Goal: Information Seeking & Learning: Learn about a topic

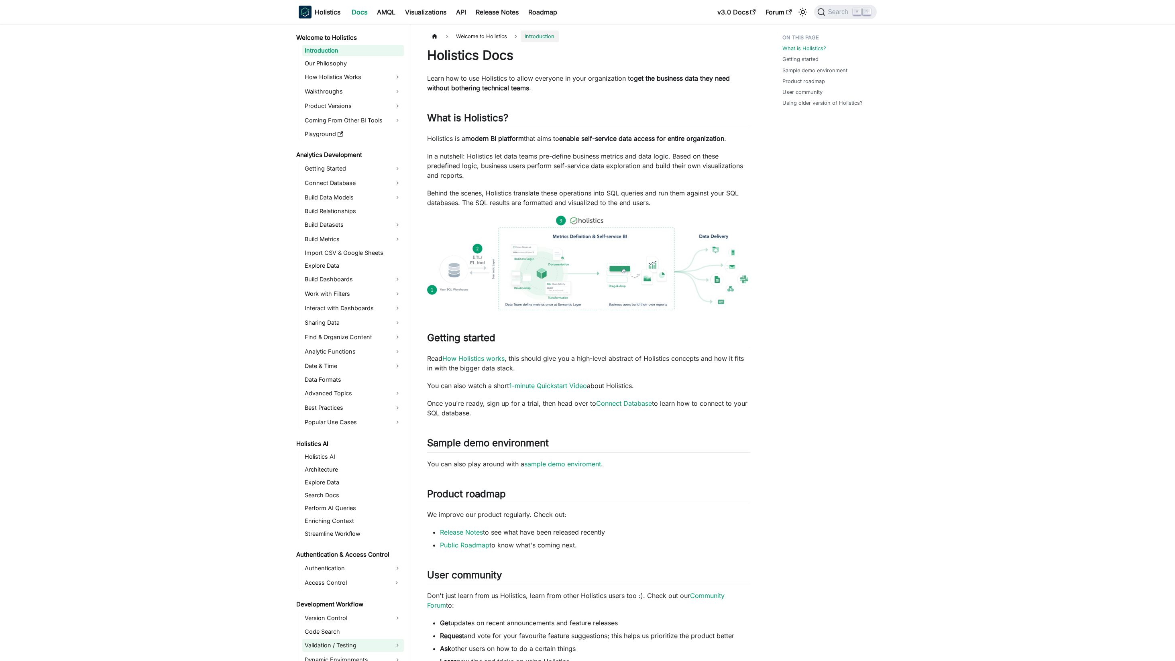
scroll to position [141, 0]
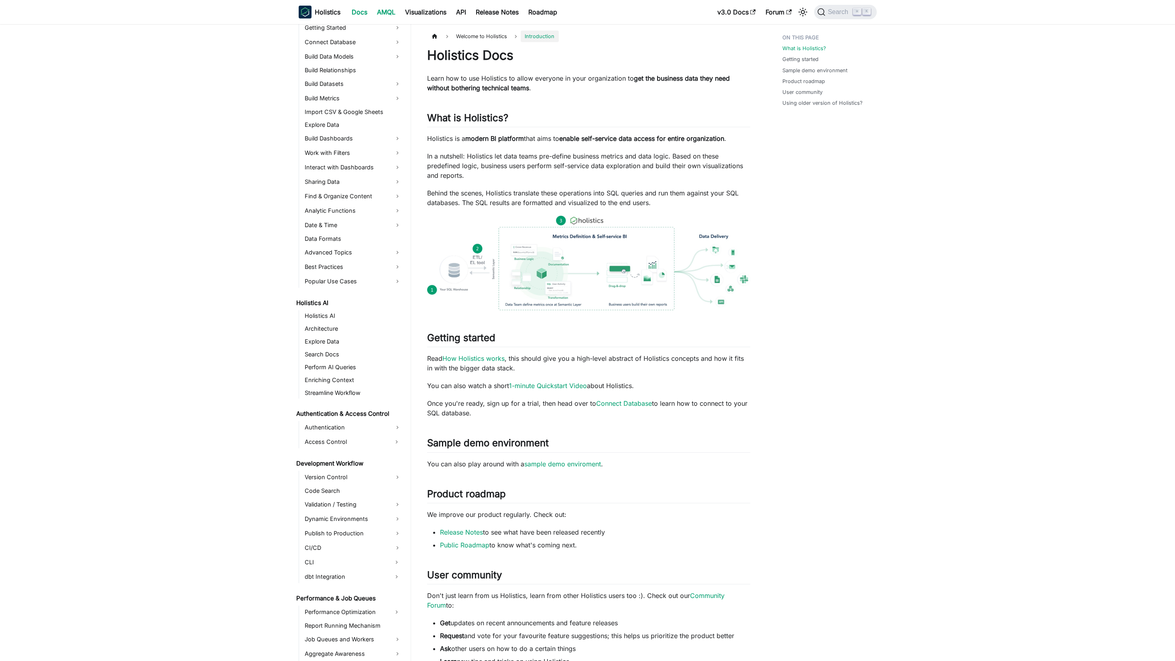
click at [390, 10] on link "AMQL" at bounding box center [386, 12] width 28 height 13
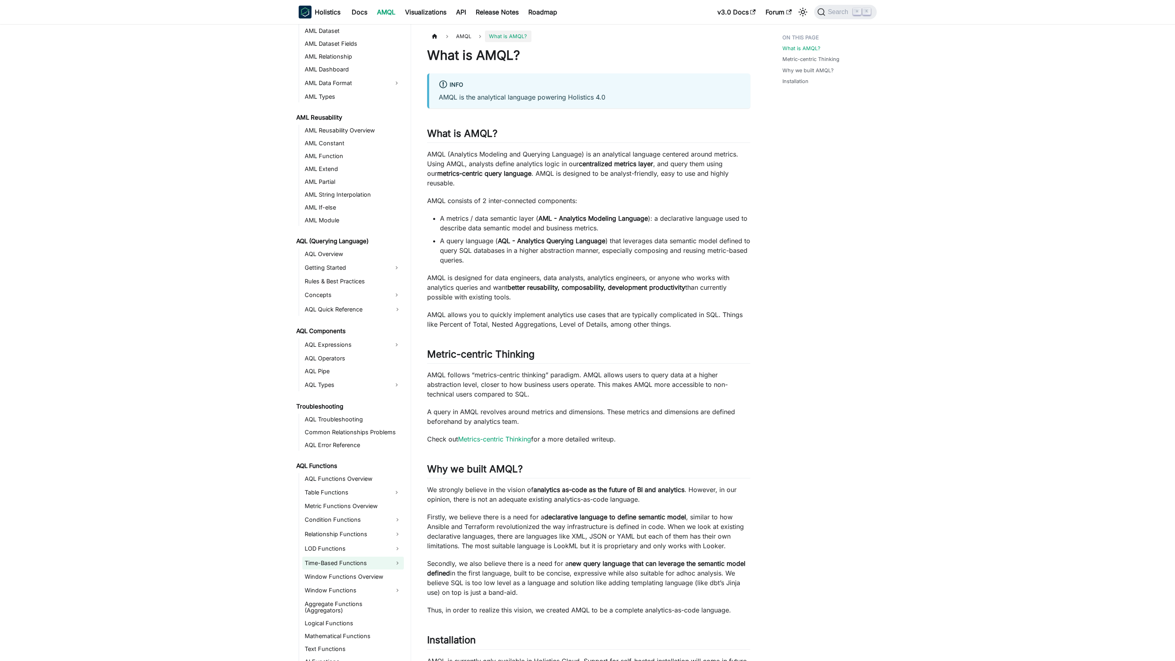
scroll to position [187, 0]
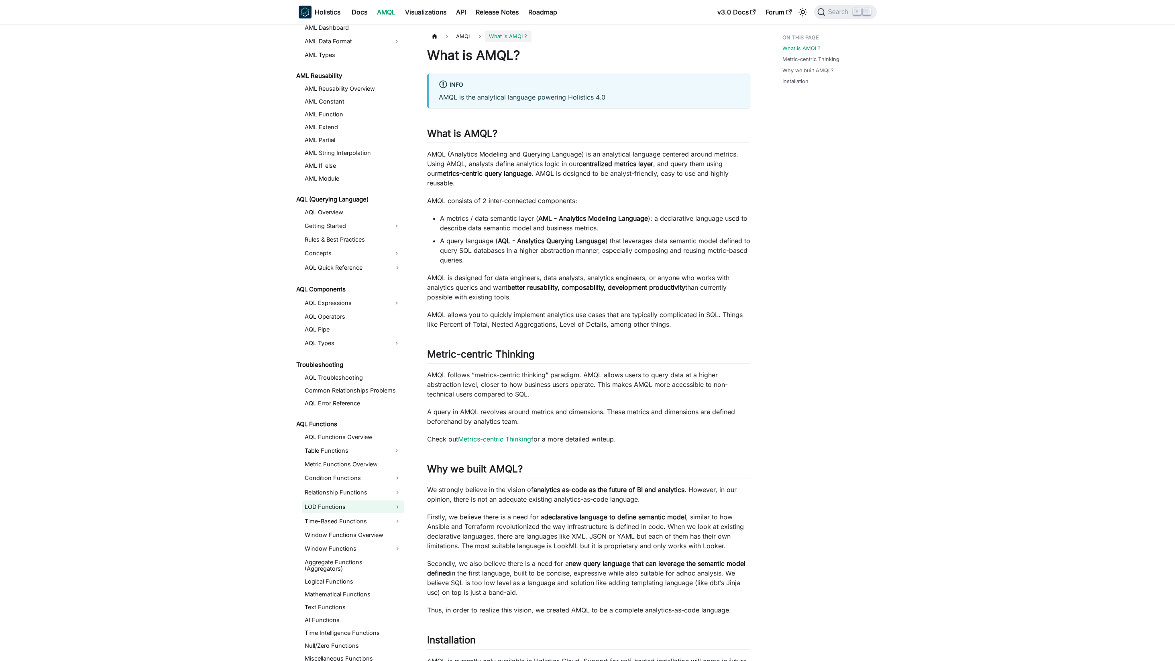
click at [326, 505] on link "LOD Functions" at bounding box center [353, 507] width 102 height 13
click at [339, 521] on link "of_all" at bounding box center [357, 520] width 93 height 11
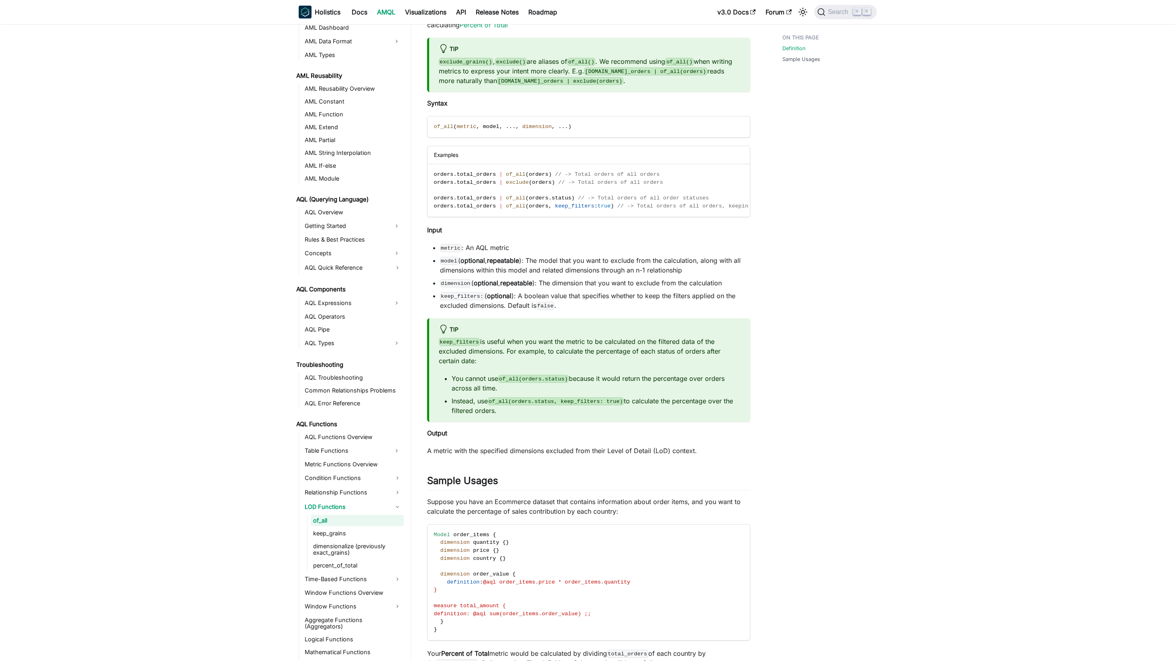
scroll to position [133, 0]
click at [330, 532] on link "keep_grains" at bounding box center [357, 533] width 93 height 11
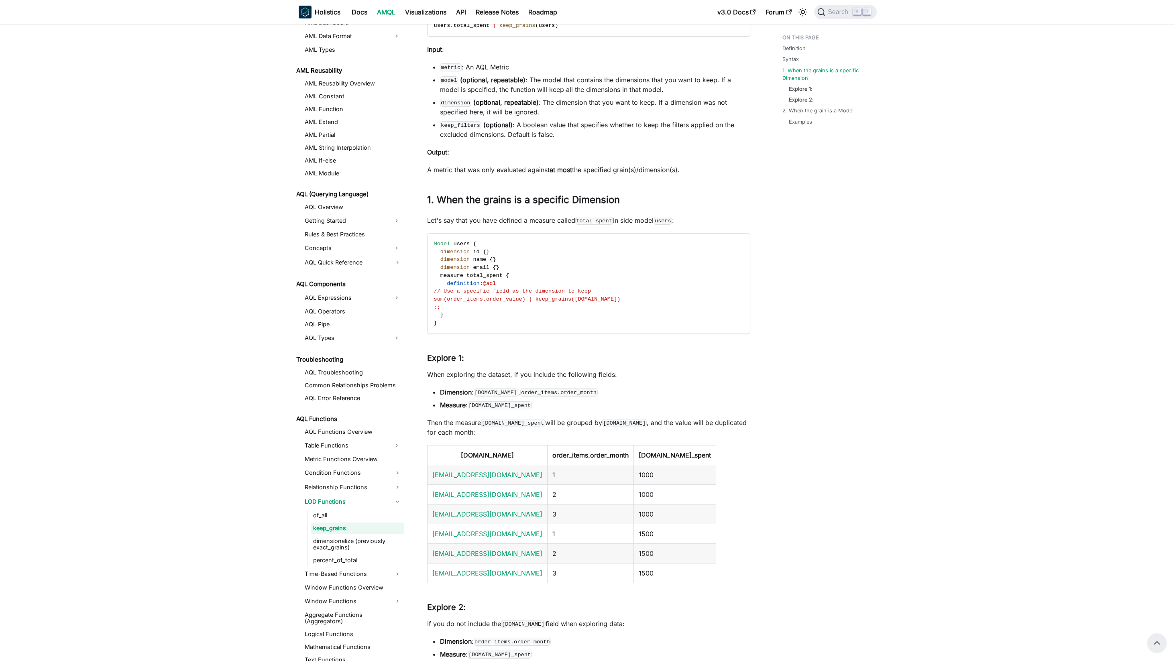
scroll to position [321, 0]
click at [359, 545] on link "dimensionalize (previously exact_grains)" at bounding box center [357, 545] width 93 height 18
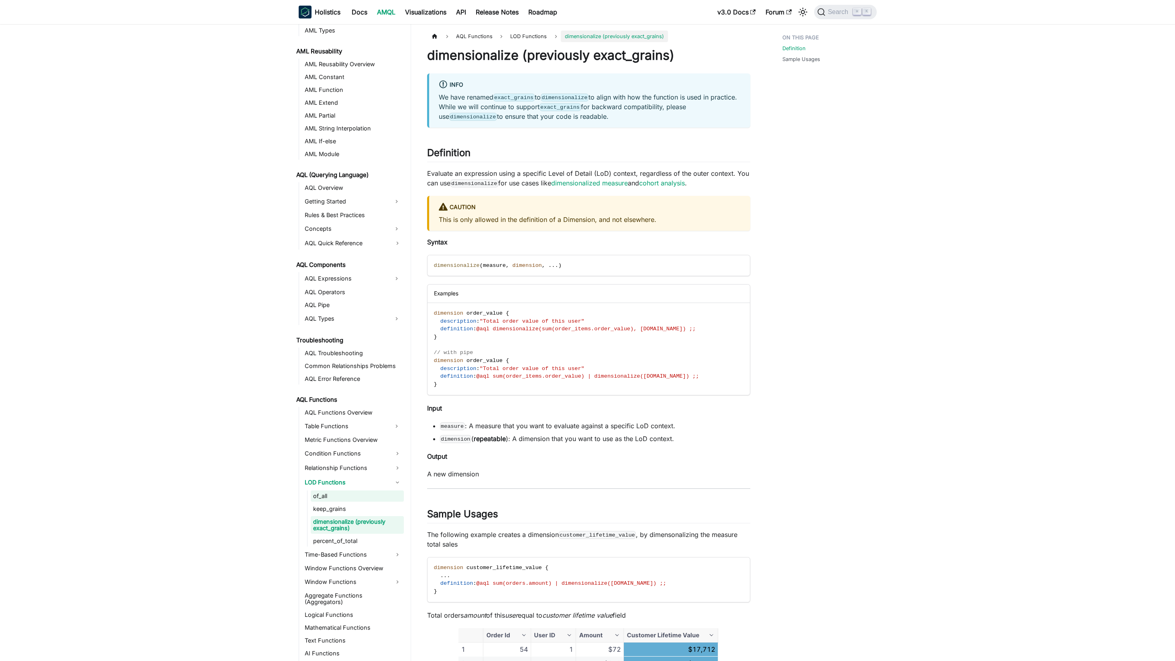
click at [339, 497] on link "of_all" at bounding box center [357, 496] width 93 height 11
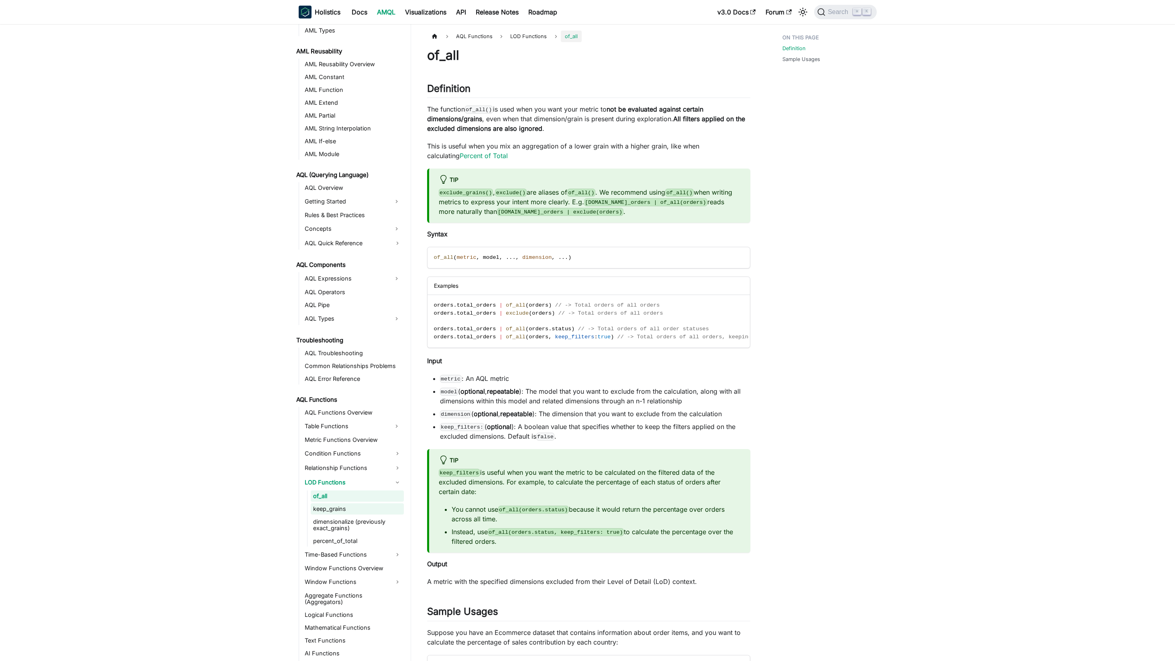
click at [342, 509] on link "keep_grains" at bounding box center [357, 508] width 93 height 11
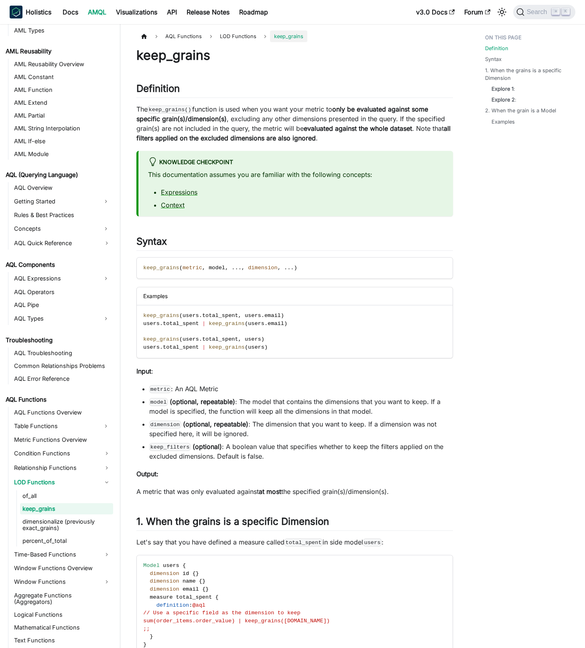
click at [14, 316] on nav "AMQL What is AMQL? Design Principles Better than YAML AML (Modeling Language) A…" at bounding box center [60, 336] width 120 height 624
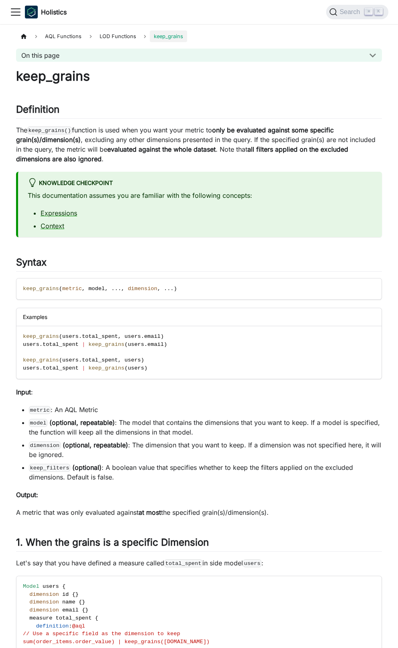
click at [15, 14] on icon "Toggle navigation bar" at bounding box center [16, 12] width 12 height 12
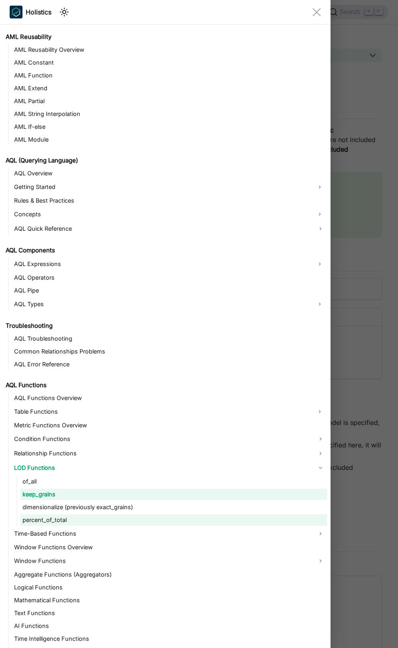
scroll to position [267, 0]
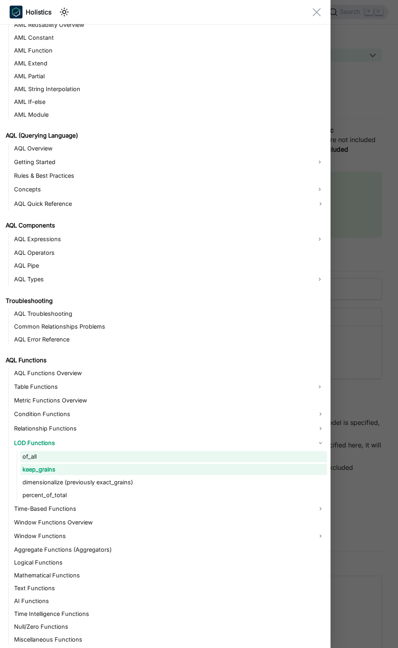
click at [34, 457] on link "of_all" at bounding box center [173, 456] width 307 height 11
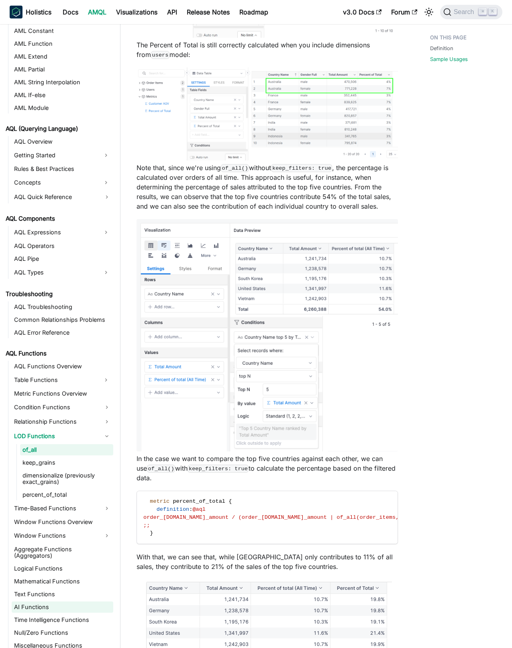
scroll to position [1082, 0]
click at [43, 615] on link "Time Intelligence Functions" at bounding box center [63, 620] width 102 height 11
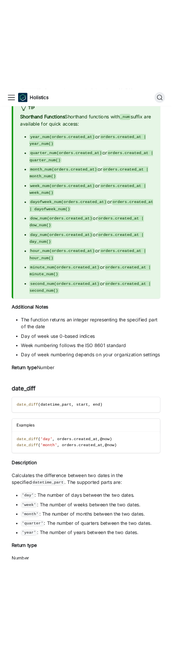
scroll to position [2318, 0]
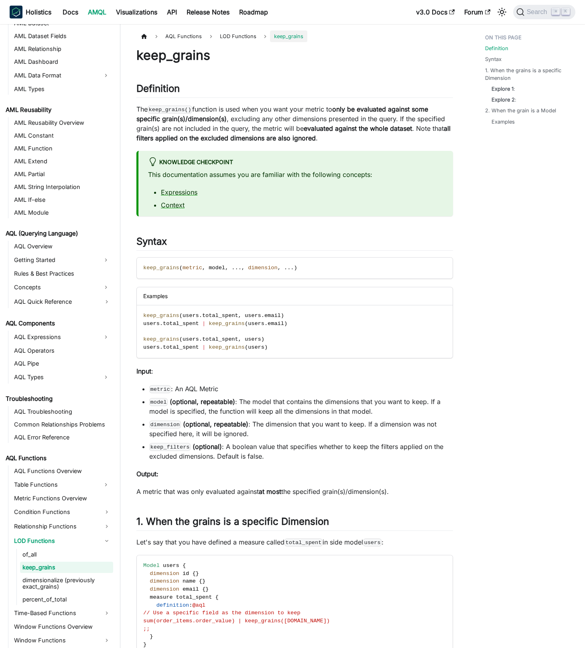
scroll to position [199, 0]
